Goal: Entertainment & Leisure: Consume media (video, audio)

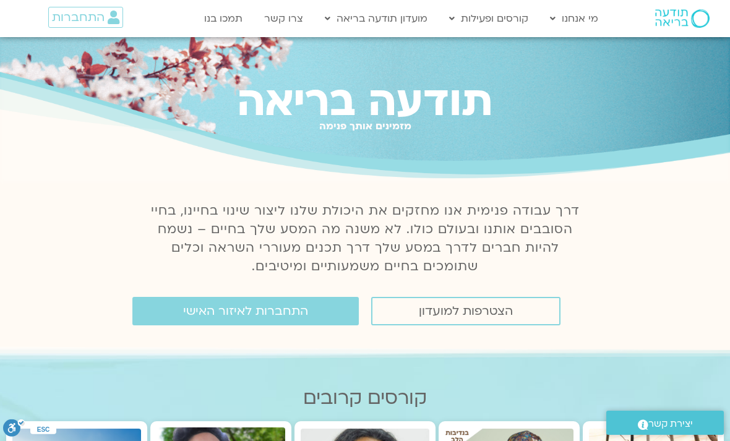
click at [298, 317] on span "התחברות לאיזור האישי" at bounding box center [245, 311] width 125 height 14
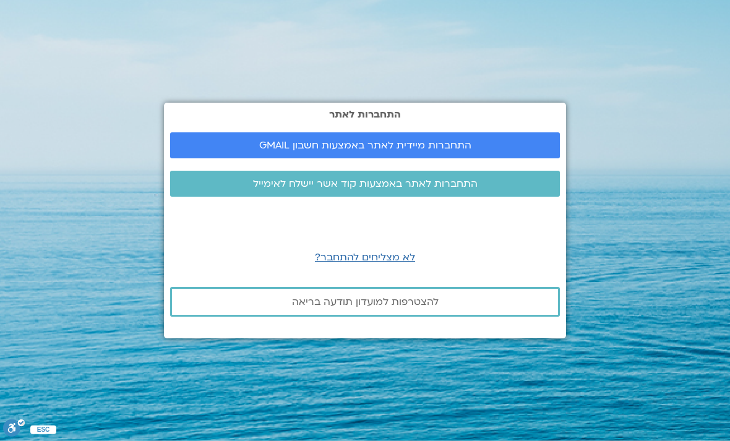
click at [504, 151] on span "התחברות מיידית לאתר באמצעות חשבון GMAIL" at bounding box center [365, 145] width 360 height 11
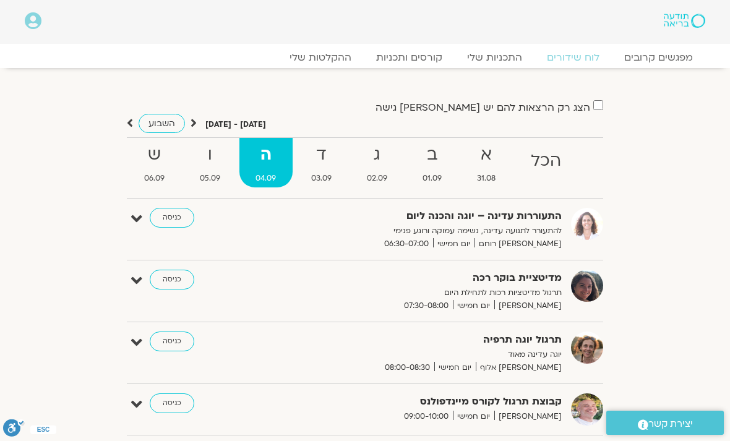
click at [344, 61] on link "ההקלטות שלי" at bounding box center [320, 57] width 87 height 12
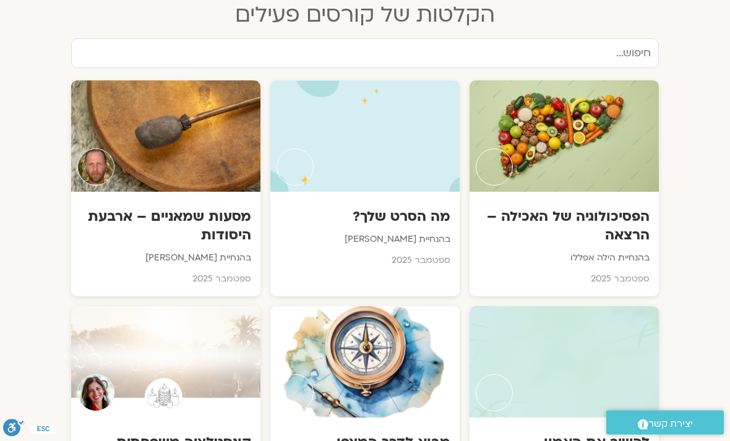
scroll to position [654, 0]
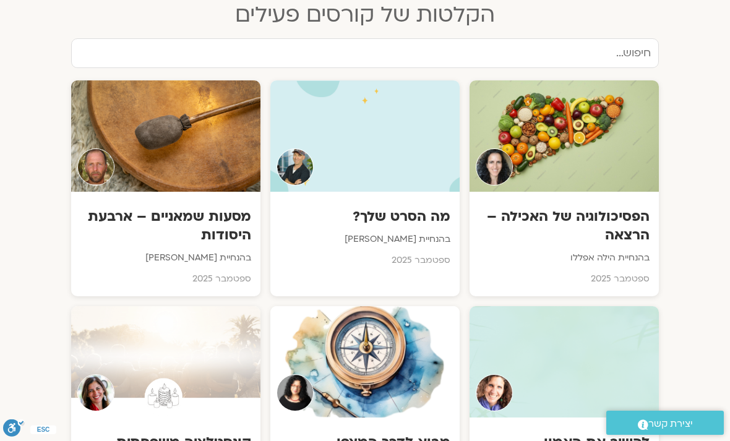
click at [403, 192] on div "מה הסרט שלך? בהנחיית ג'יוואן ארי בוסתן ספטמבר 2025" at bounding box center [364, 235] width 189 height 86
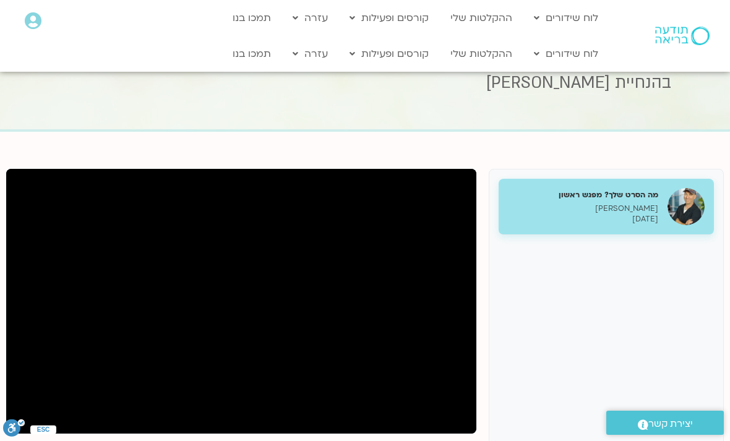
scroll to position [49, 0]
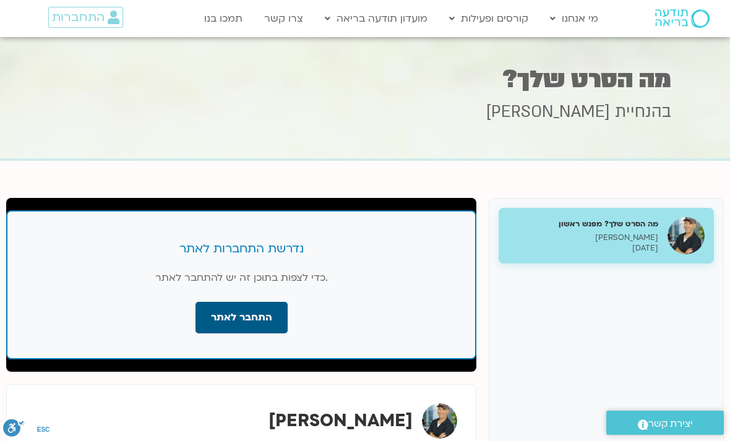
click at [274, 320] on link "התחבר לאתר" at bounding box center [241, 318] width 92 height 32
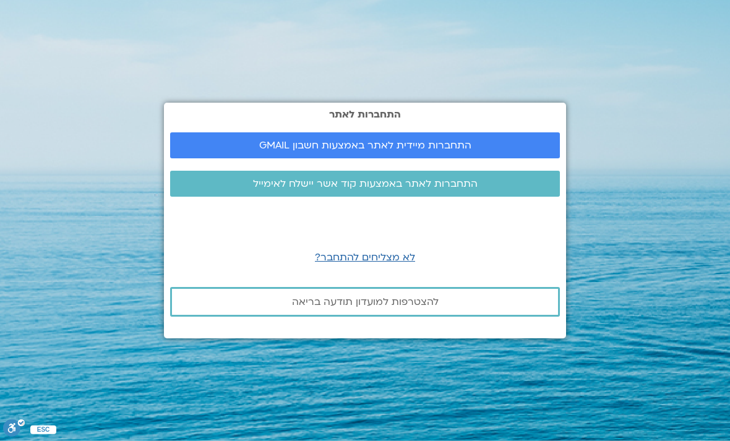
click at [507, 151] on span "התחברות מיידית לאתר באמצעות חשבון GMAIL" at bounding box center [365, 145] width 360 height 11
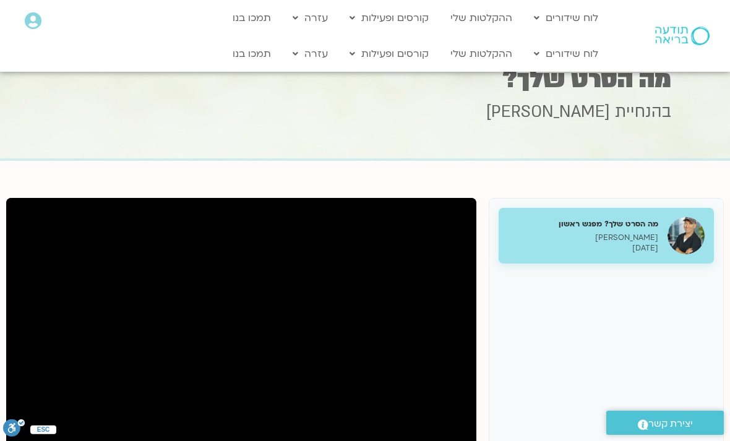
click at [503, 59] on link "ההקלטות שלי" at bounding box center [481, 54] width 74 height 24
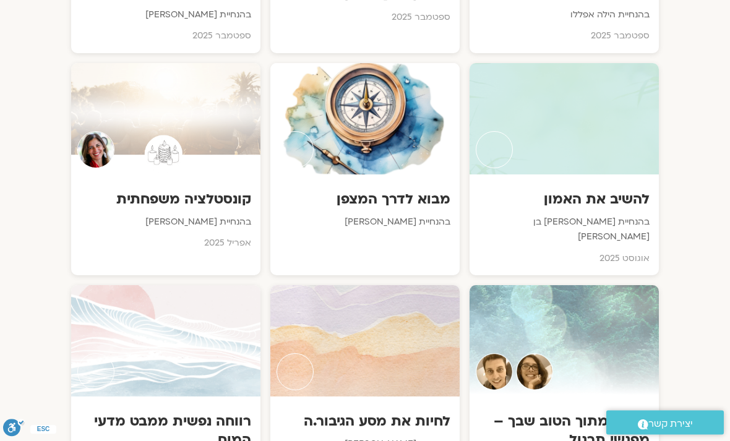
scroll to position [898, 0]
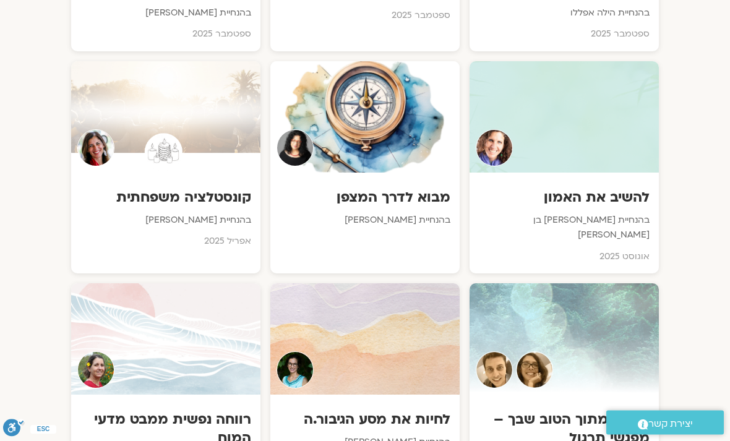
click at [617, 213] on p "בהנחיית שאנייה כהן בן חיים" at bounding box center [564, 228] width 171 height 30
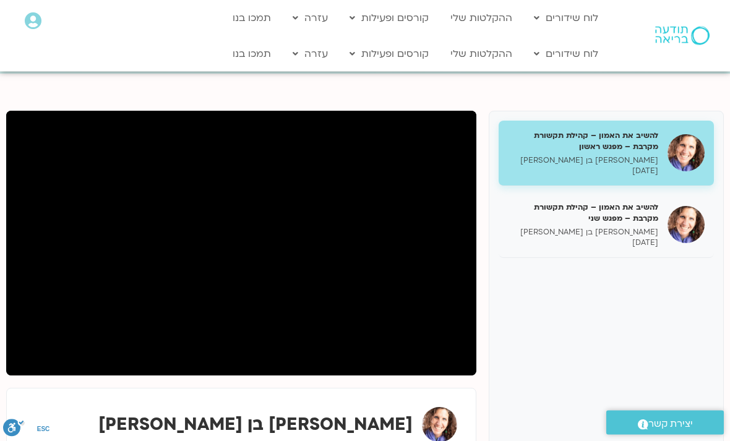
scroll to position [88, 0]
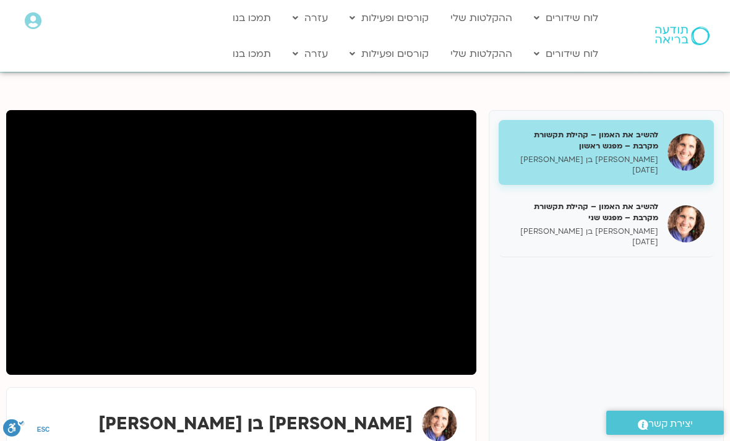
click at [651, 223] on div "להשיב את האמון – קהילת תקשורת מקרבת – מפגש שני שאנייה כהן בן חיים 03/09/2025" at bounding box center [583, 224] width 150 height 46
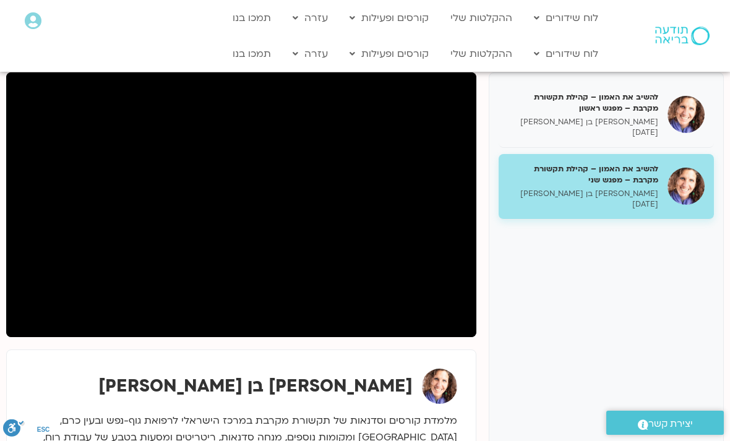
scroll to position [127, 0]
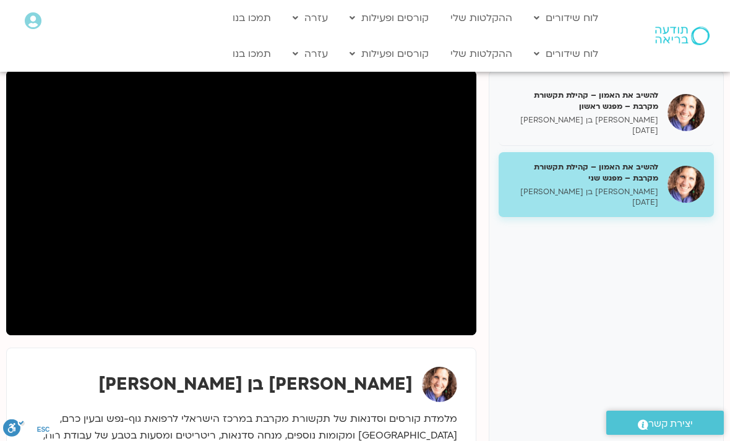
click at [698, 402] on div "להשיב את האמון – קהילת תקשורת מקרבת – מפגש ראשון שאנייה כהן בן חיים 27/08/2025 …" at bounding box center [606, 287] width 235 height 433
click at [705, 411] on link ".st0{fill:#FFFFFF;} יצירת קשר" at bounding box center [665, 423] width 118 height 24
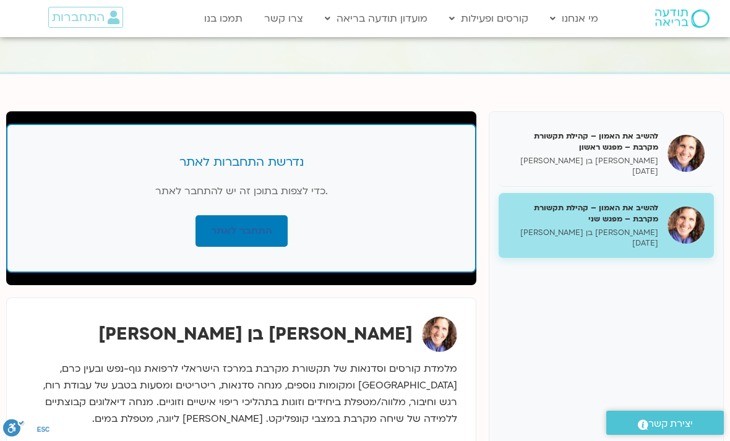
scroll to position [86, 0]
click at [266, 234] on link "התחבר לאתר" at bounding box center [241, 232] width 92 height 32
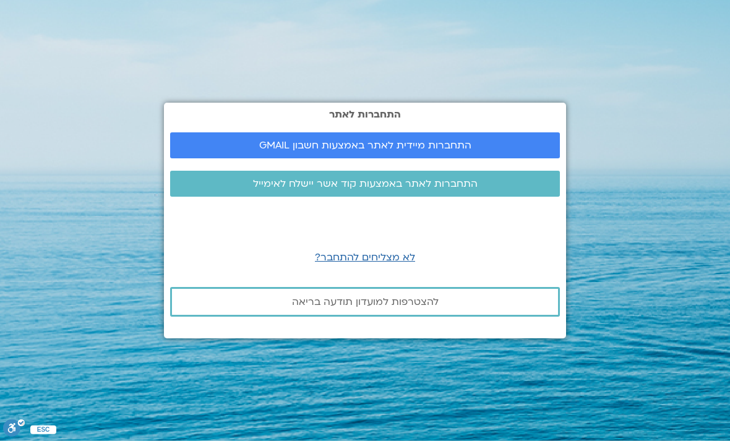
click at [467, 151] on span "התחברות מיידית לאתר באמצעות חשבון GMAIL" at bounding box center [365, 145] width 212 height 11
